Goal: Information Seeking & Learning: Learn about a topic

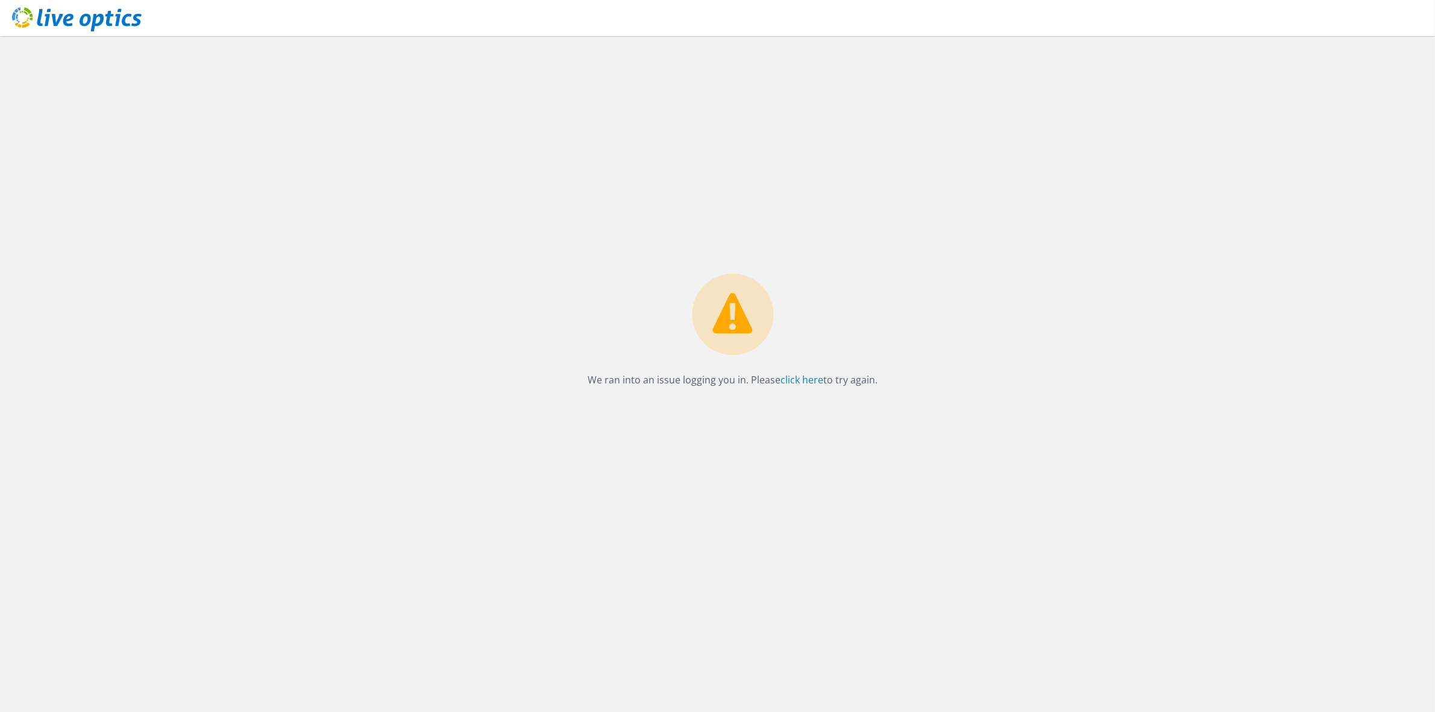
click at [944, 193] on div "We ran into an issue logging you in. Please click here to try again." at bounding box center [732, 373] width 1404 height 675
click at [986, 219] on div "We ran into an issue logging you in. Please click here to try again." at bounding box center [732, 373] width 1404 height 675
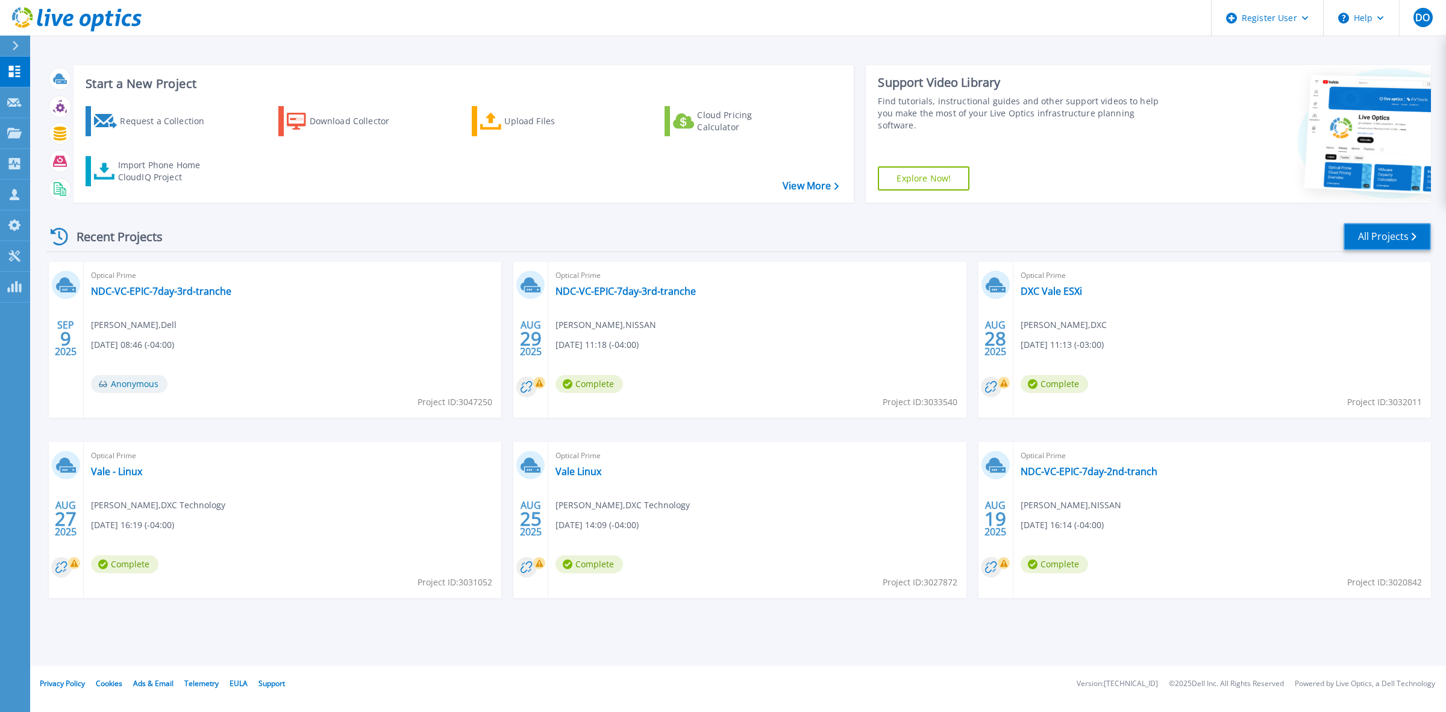
click at [1414, 233] on icon at bounding box center [1414, 237] width 5 height 8
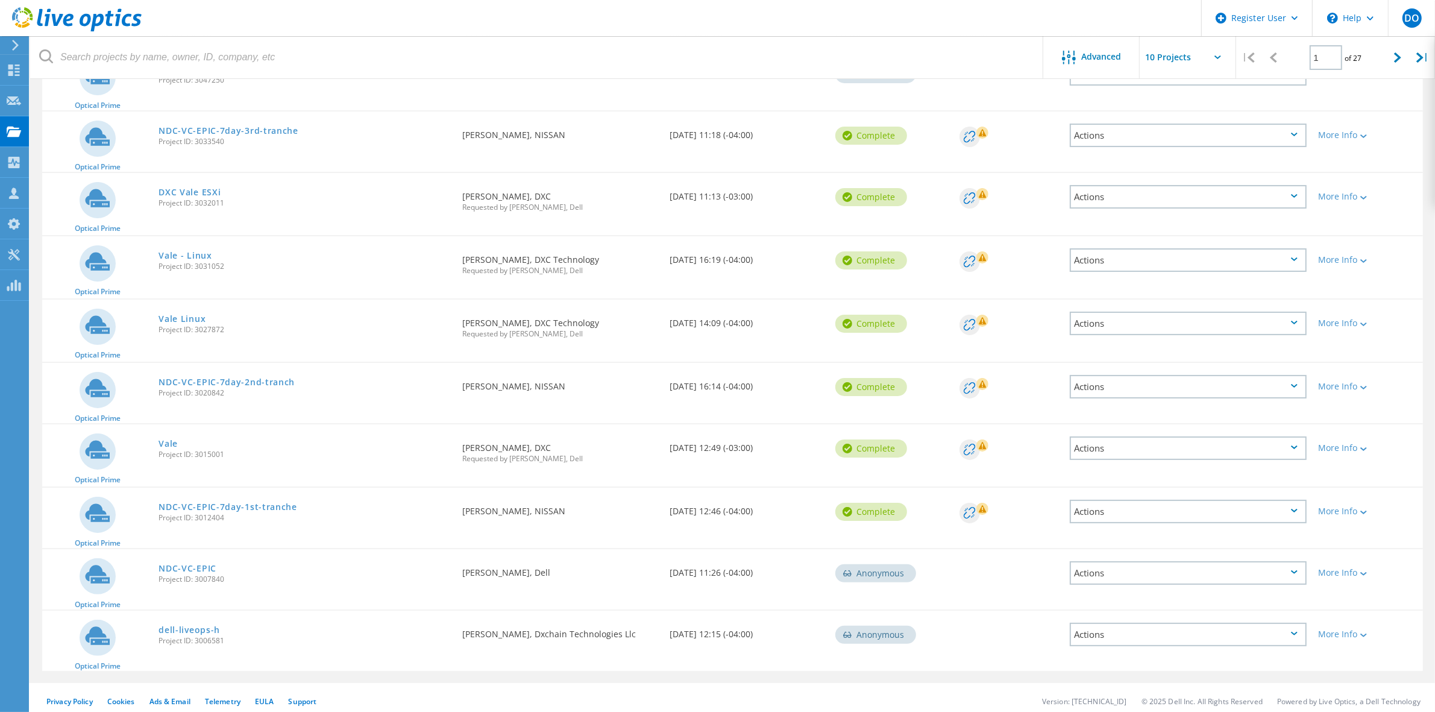
scroll to position [174, 0]
click at [1390, 59] on div at bounding box center [1397, 57] width 25 height 43
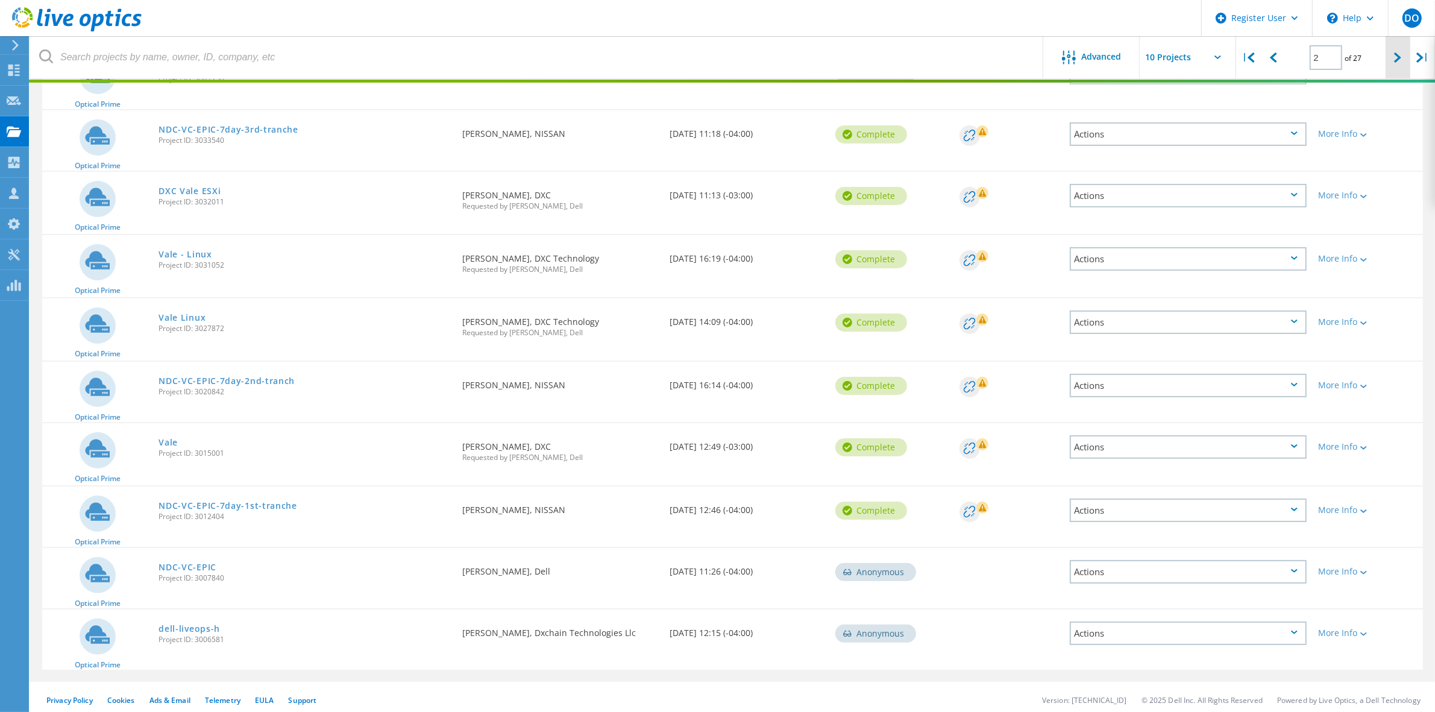
scroll to position [172, 0]
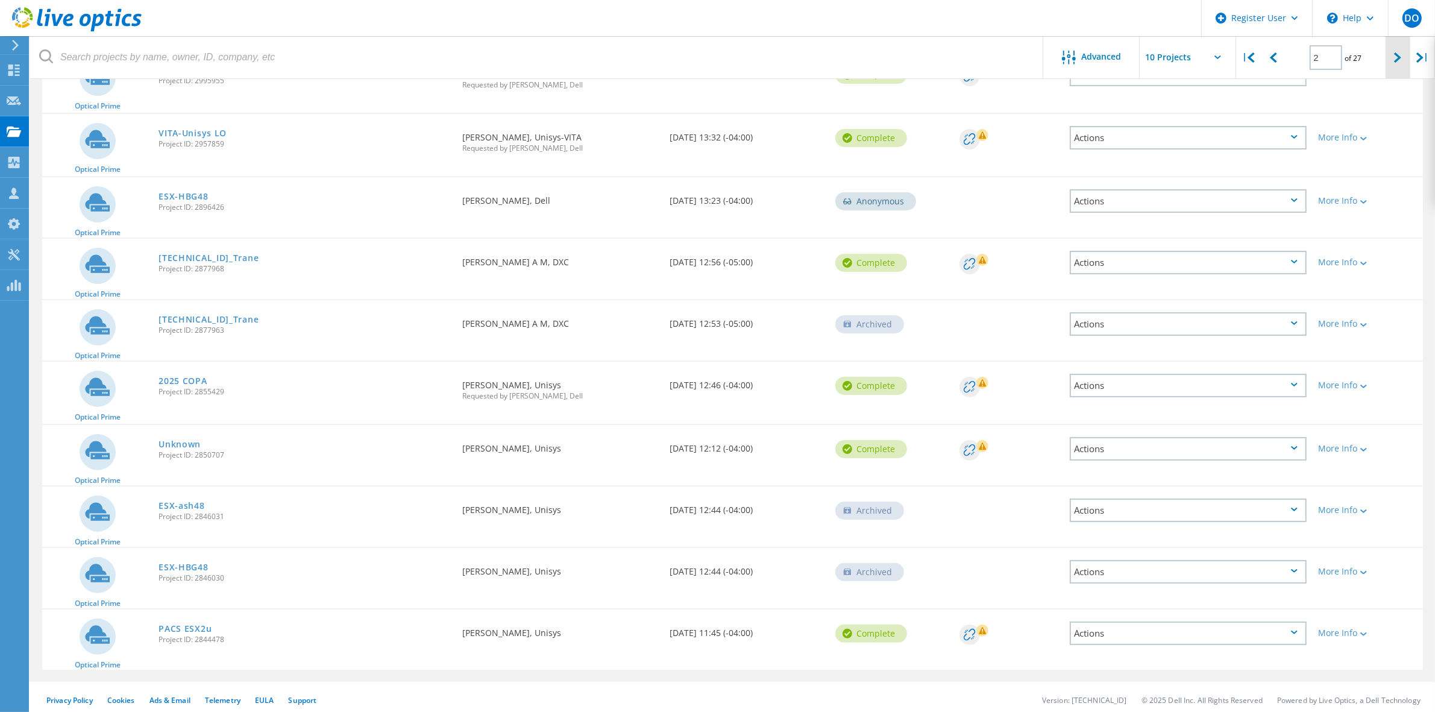
click at [1390, 59] on div at bounding box center [1397, 57] width 25 height 43
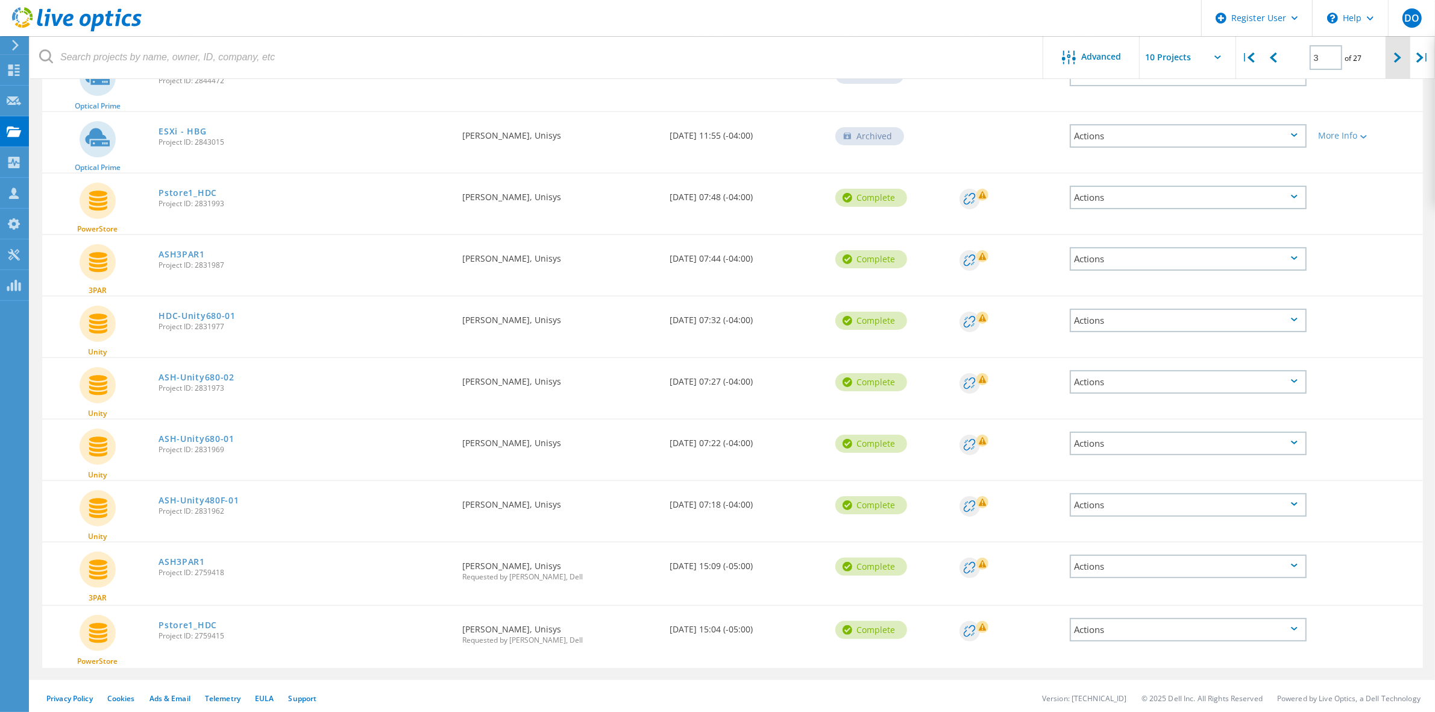
scroll to position [170, 0]
click at [1390, 59] on div at bounding box center [1397, 57] width 25 height 43
type input "4"
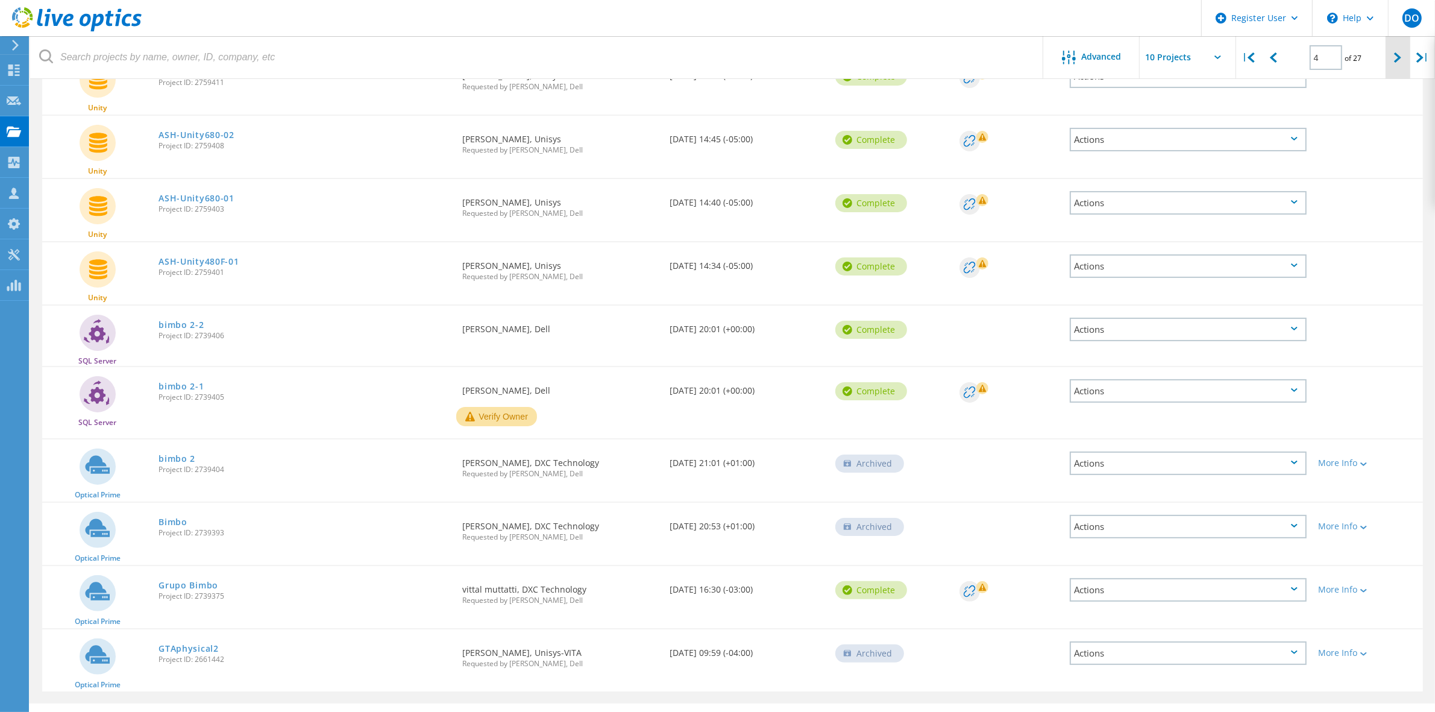
scroll to position [174, 0]
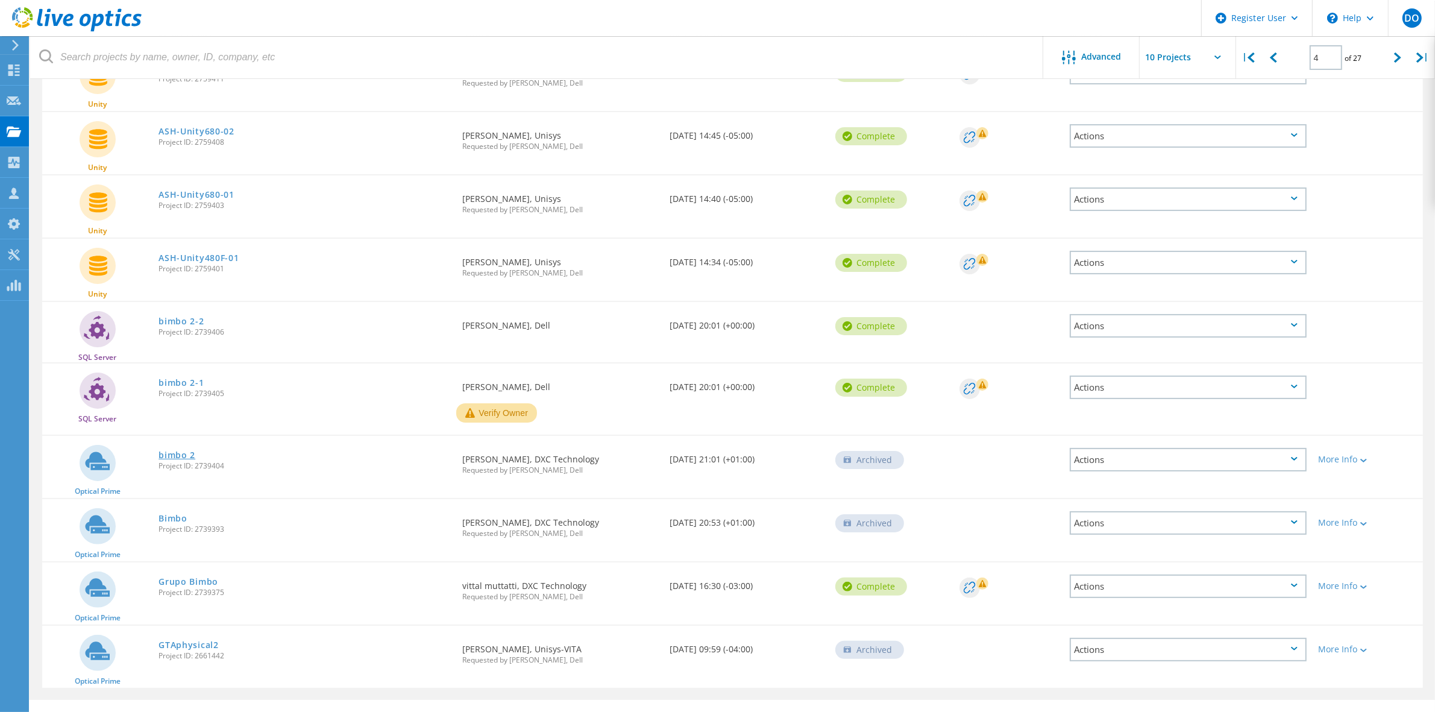
click at [178, 451] on link "bimbo 2" at bounding box center [176, 455] width 37 height 8
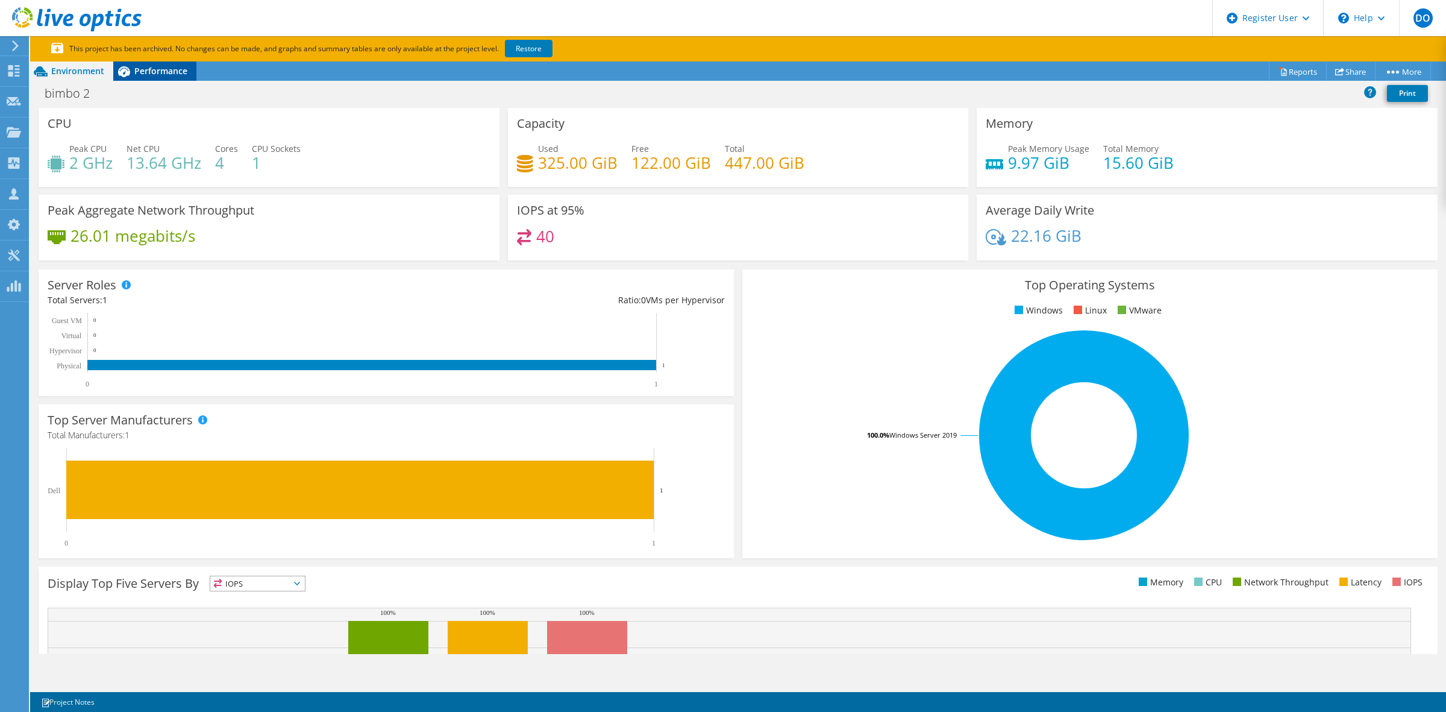
click at [163, 70] on span "Performance" at bounding box center [160, 70] width 53 height 11
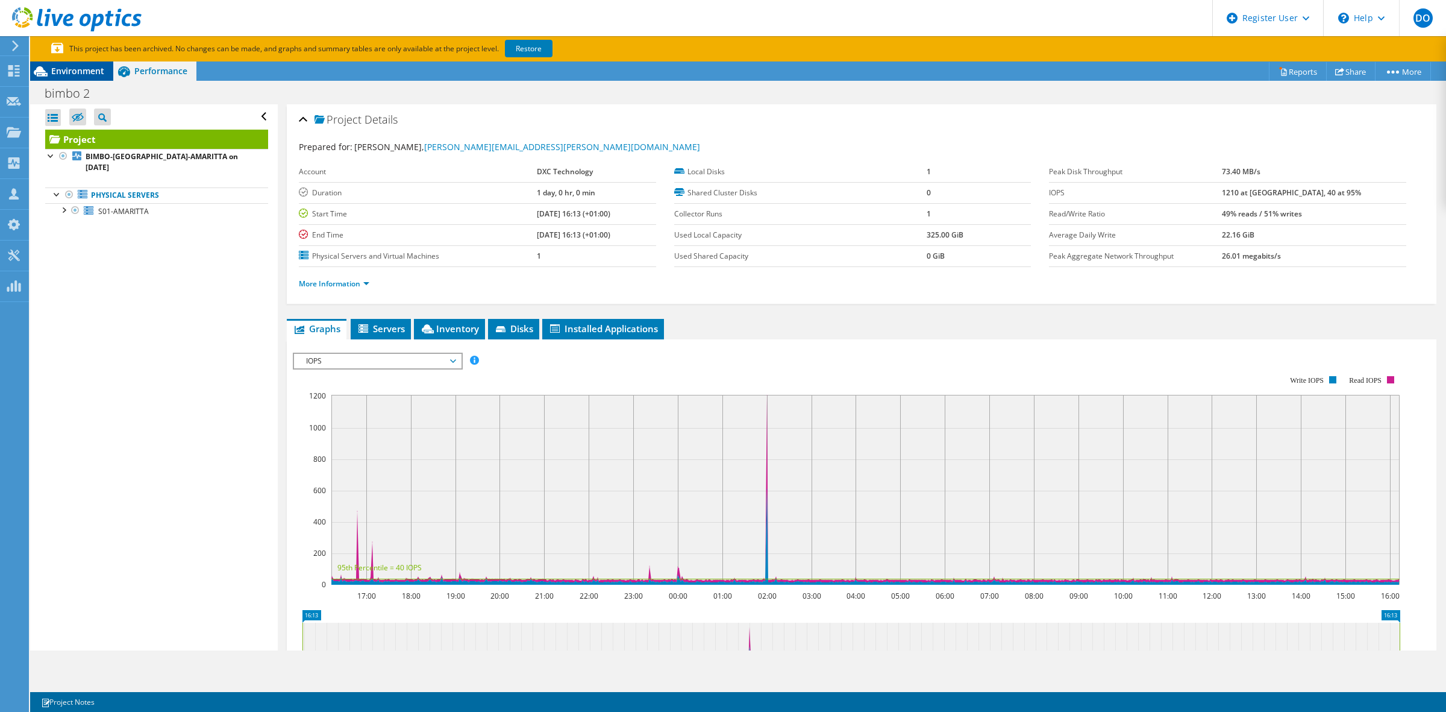
click at [72, 76] on span "Environment" at bounding box center [77, 70] width 53 height 11
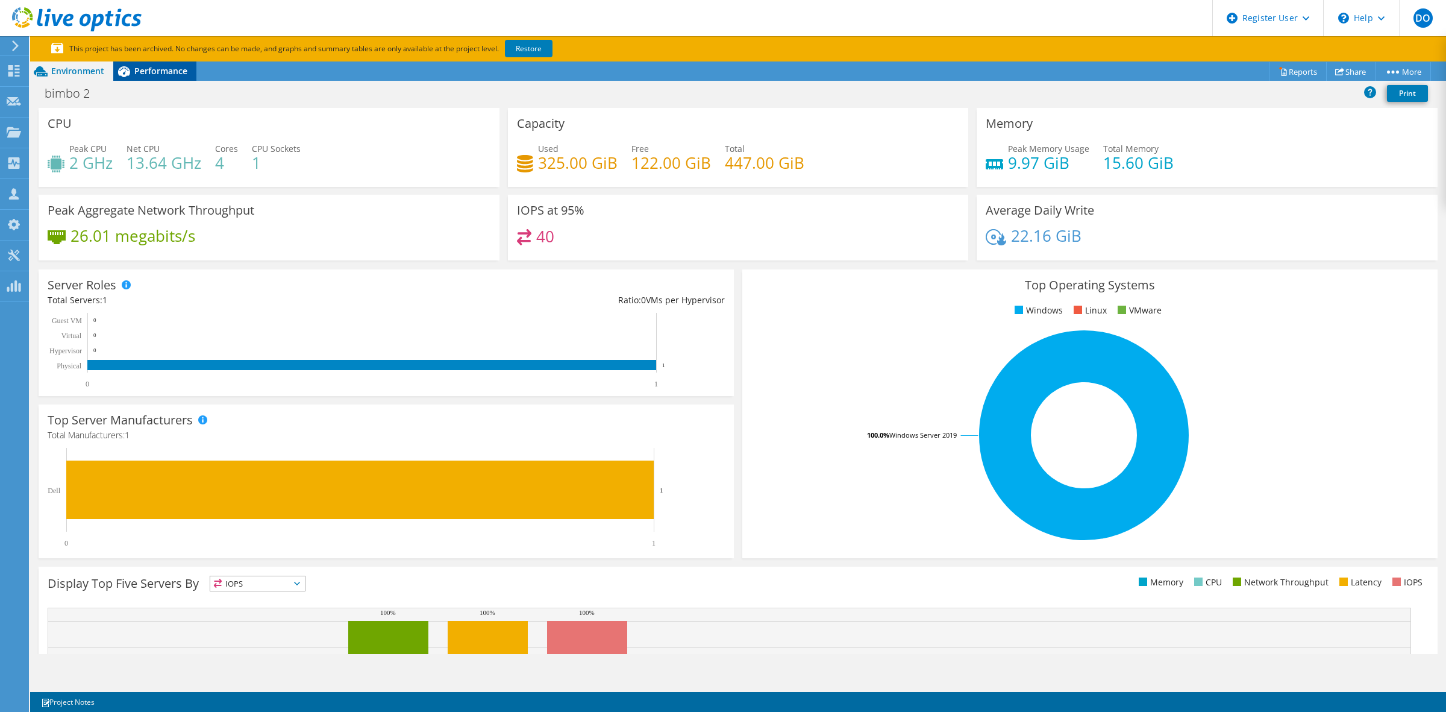
click at [143, 68] on span "Performance" at bounding box center [160, 70] width 53 height 11
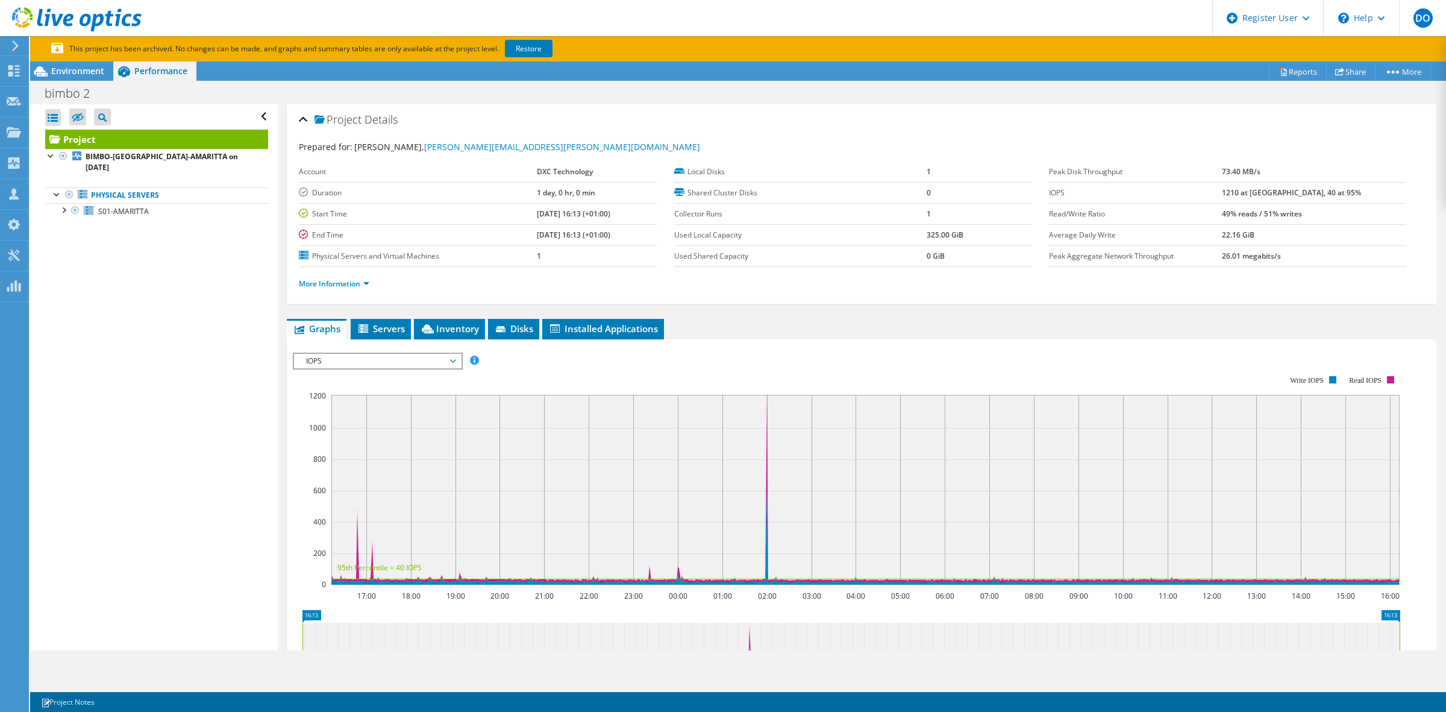
click at [871, 315] on div "Project Details Prepared for: Martin Diaz, martin.diaz@dxc.com Account DXC Tech…" at bounding box center [862, 465] width 1168 height 722
click at [83, 69] on span "Environment" at bounding box center [77, 70] width 53 height 11
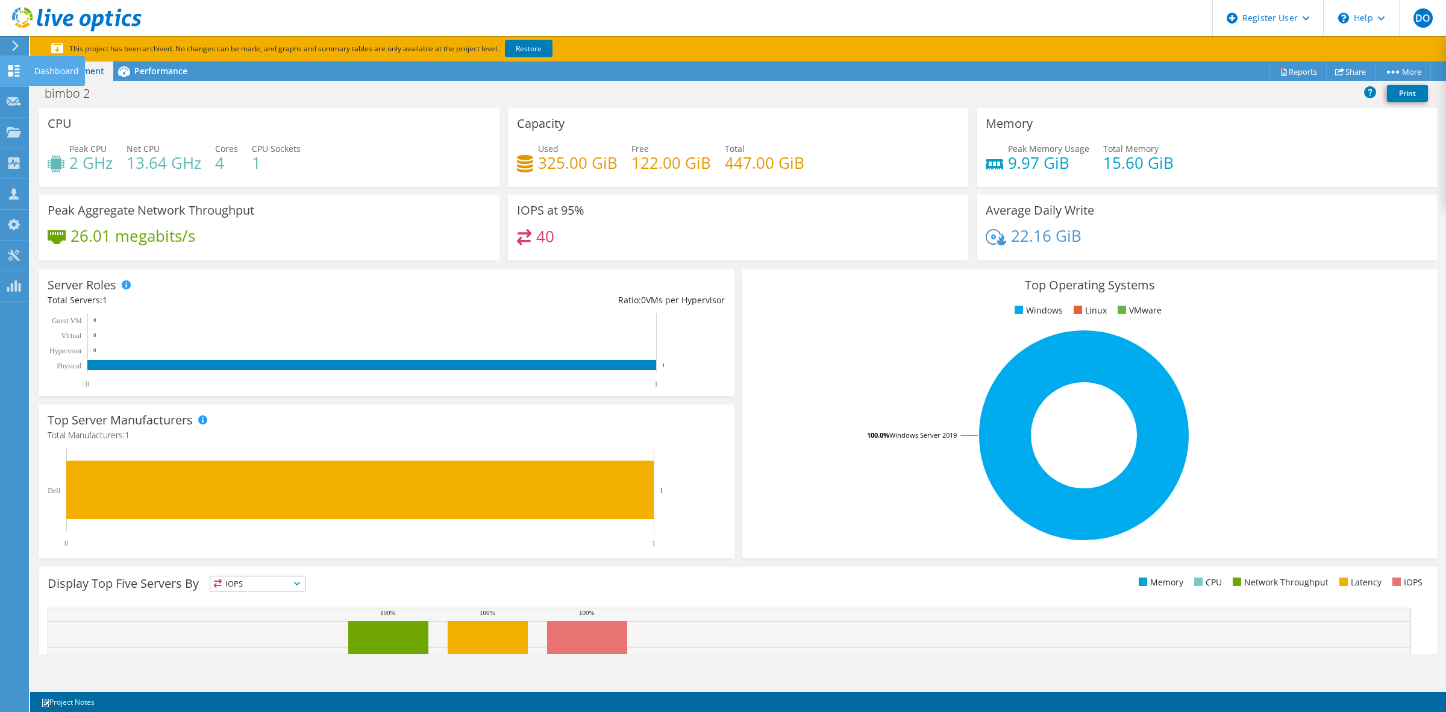
click at [46, 70] on div "Dashboard" at bounding box center [56, 71] width 57 height 30
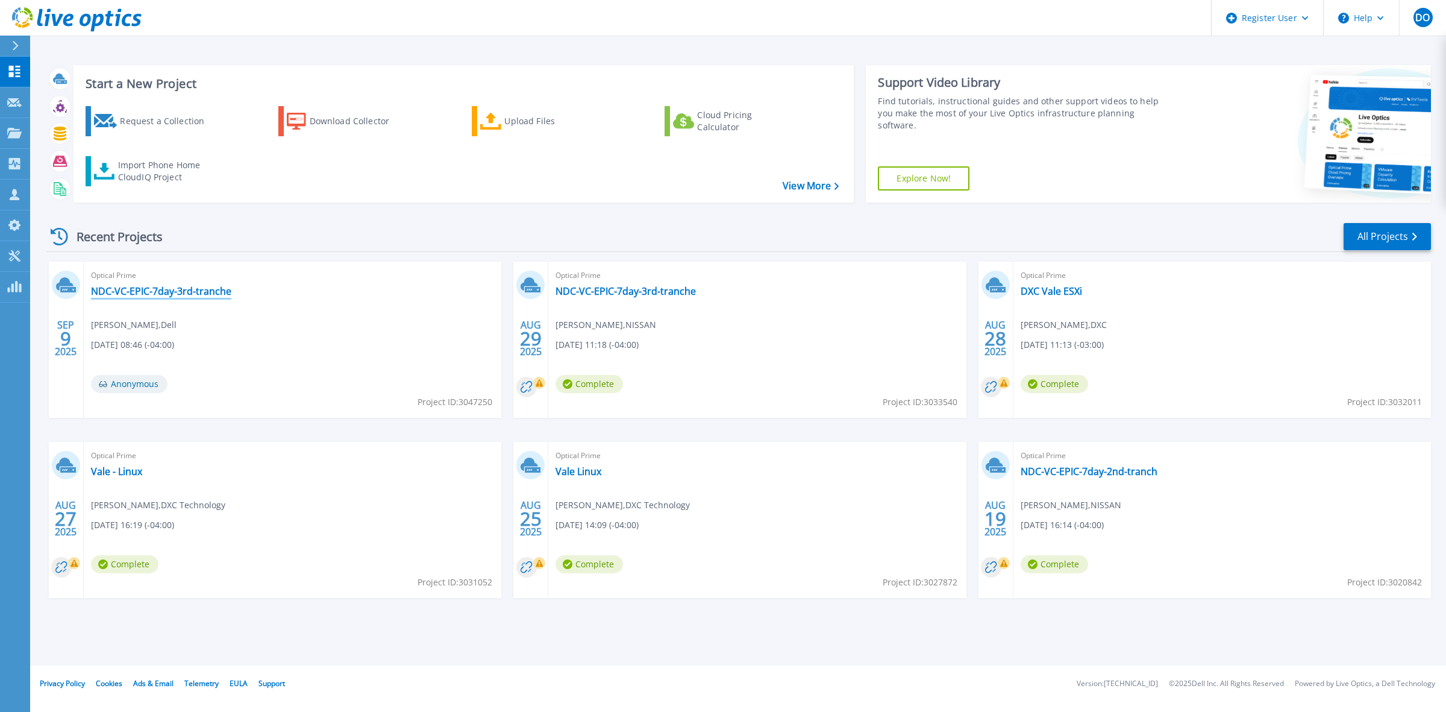
click at [187, 290] on link "NDC-VC-EPIC-7day-3rd-tranche" at bounding box center [161, 291] width 140 height 12
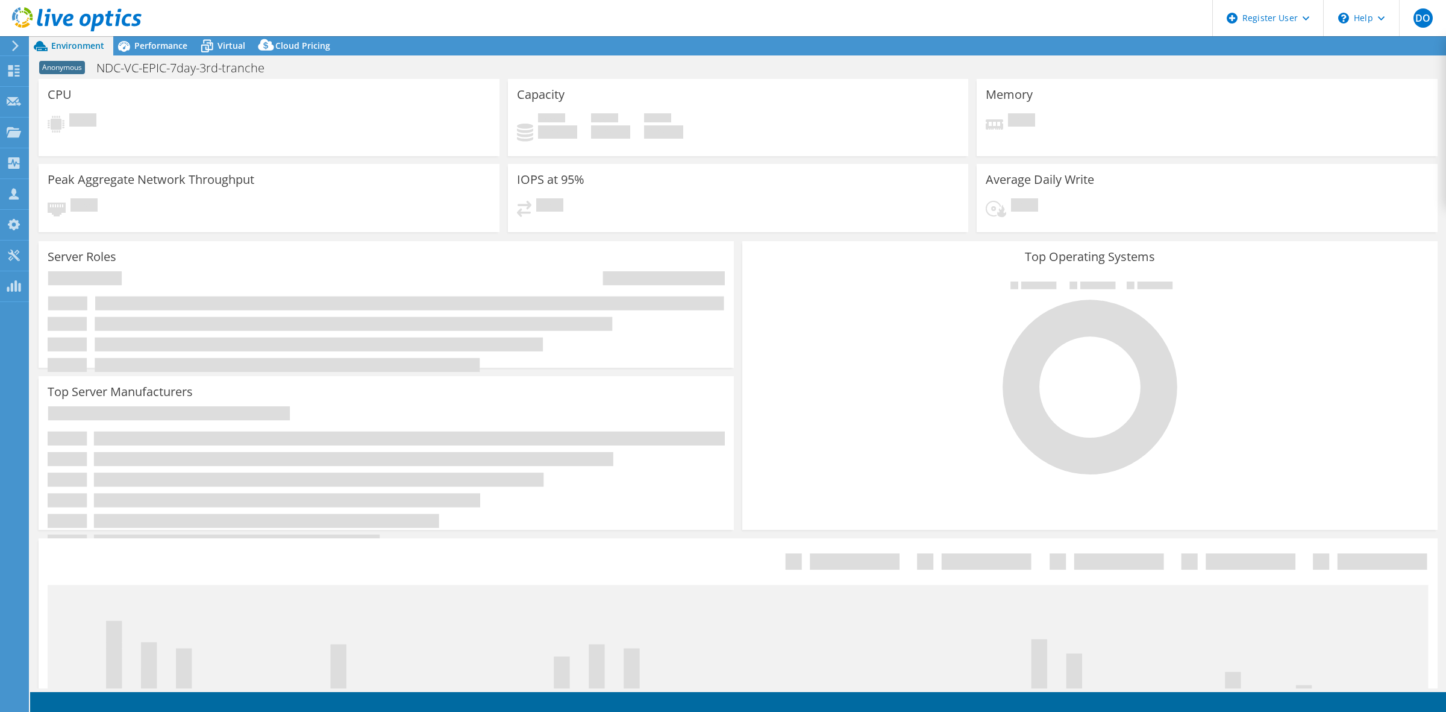
select select "USD"
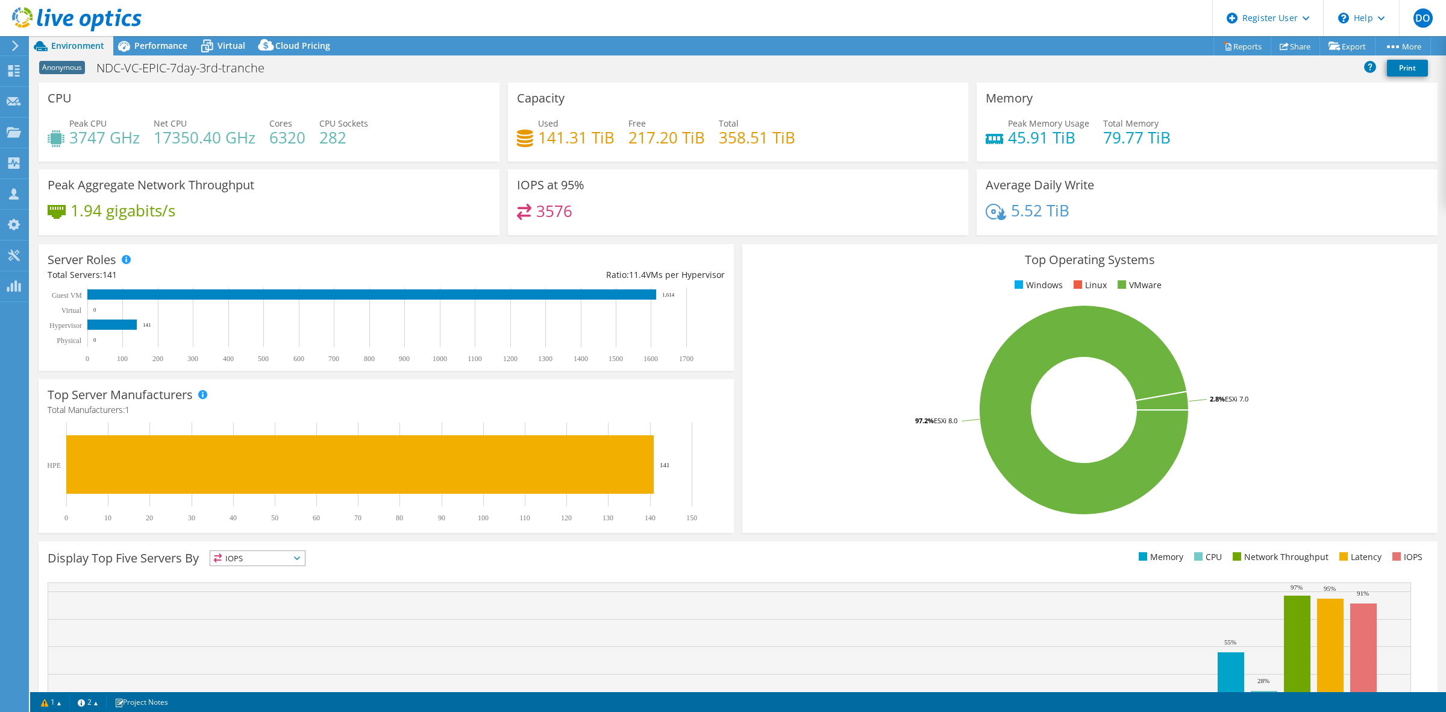
select select "USD"
